Goal: Information Seeking & Learning: Learn about a topic

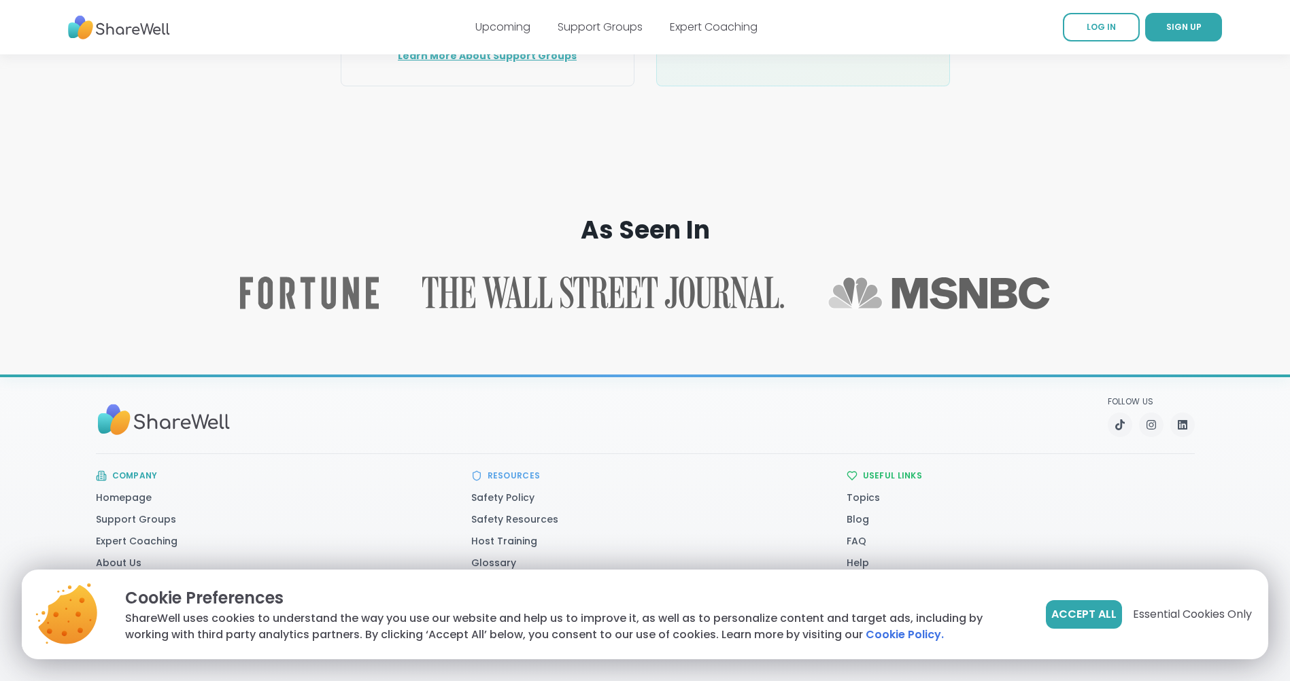
scroll to position [2055, 0]
click at [1098, 611] on span "Accept All" at bounding box center [1083, 615] width 65 height 16
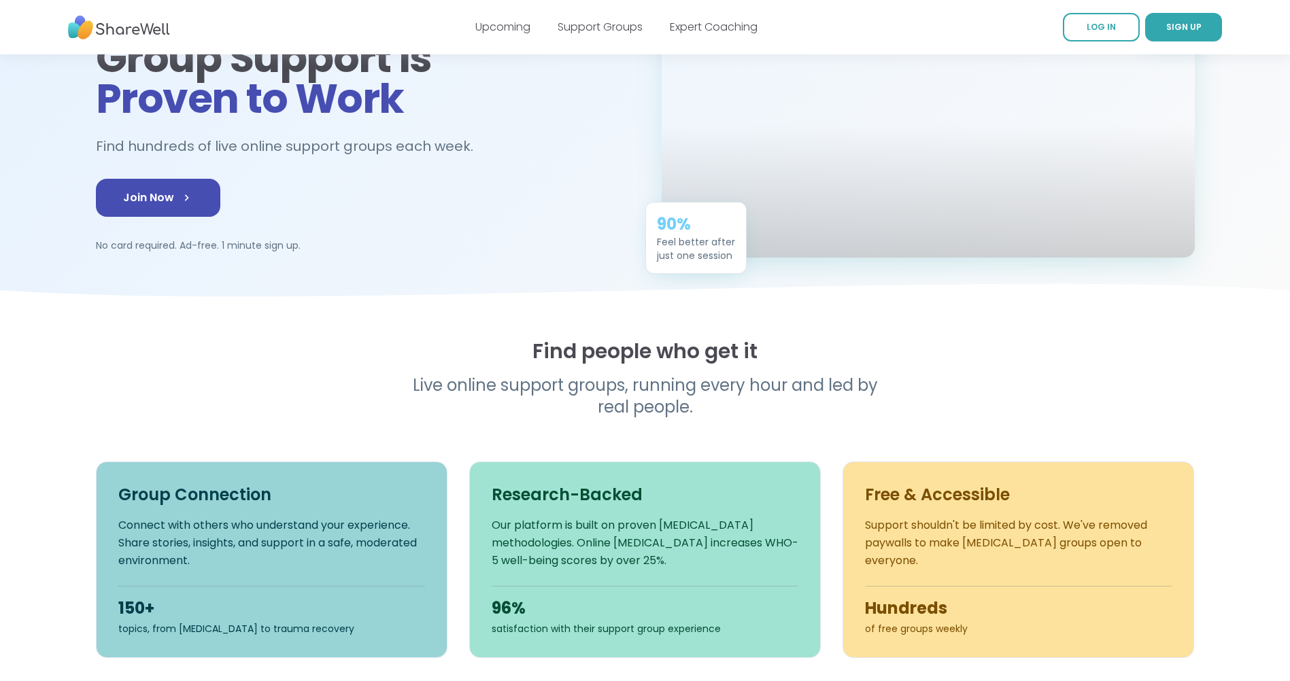
scroll to position [0, 0]
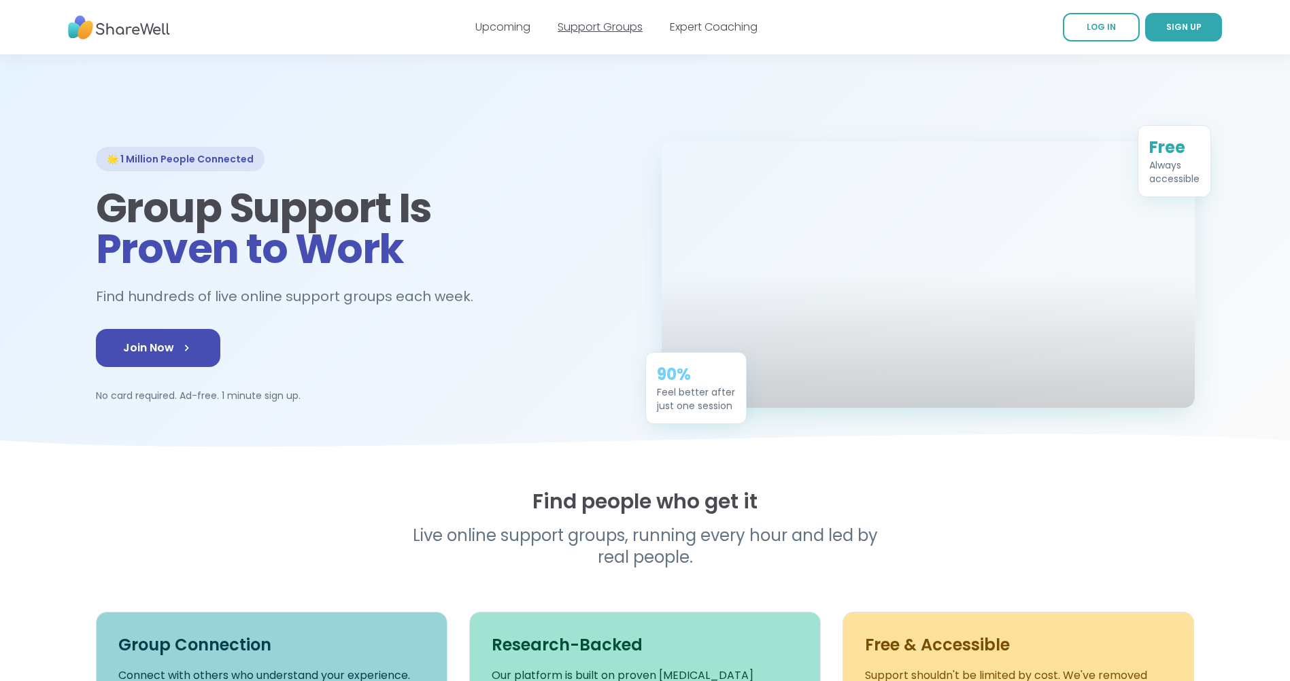
click at [575, 25] on link "Support Groups" at bounding box center [600, 27] width 85 height 16
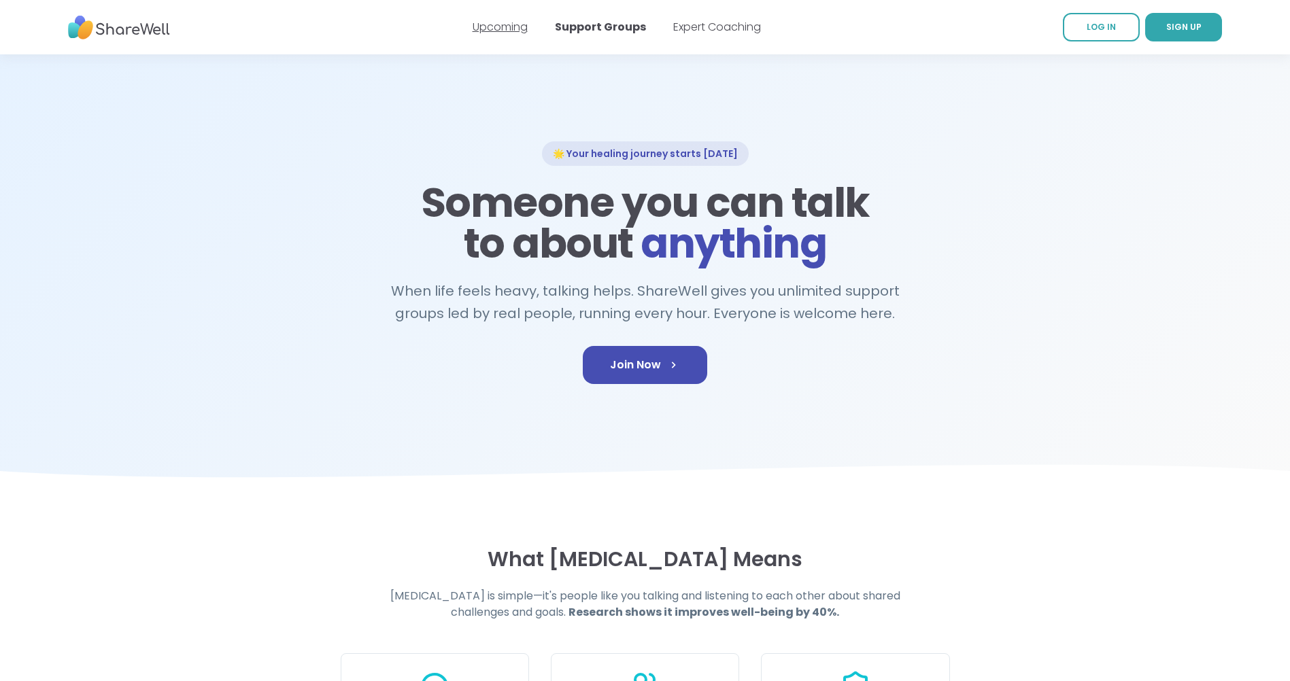
click at [500, 27] on link "Upcoming" at bounding box center [500, 27] width 55 height 16
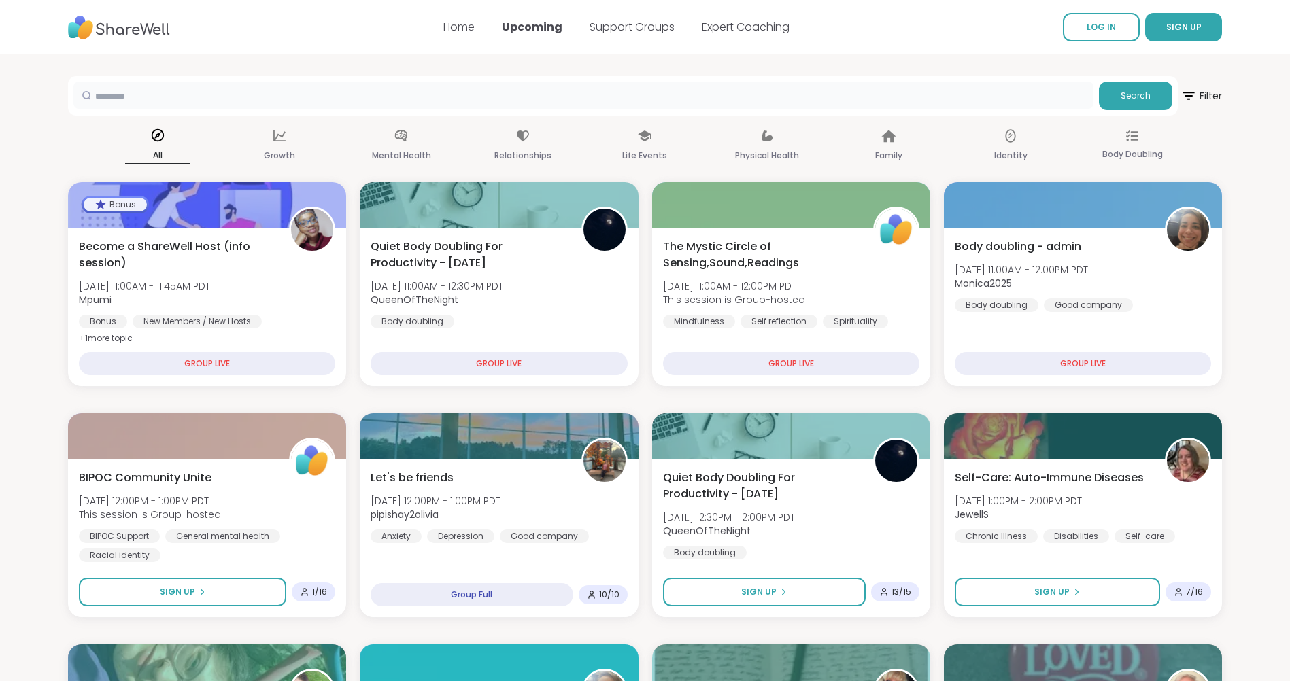
click at [195, 95] on input "text" at bounding box center [583, 95] width 1020 height 27
type input "**********"
